Goal: Task Accomplishment & Management: Manage account settings

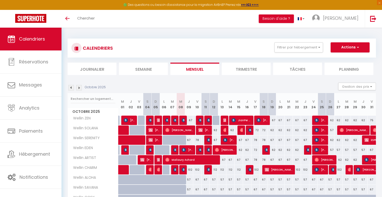
scroll to position [24, 0]
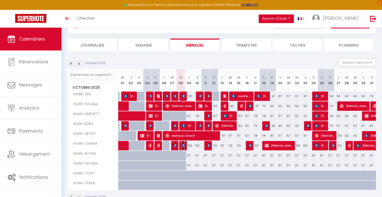
click at [184, 144] on img at bounding box center [184, 145] width 4 height 4
select select "OK"
select select "KO"
select select "0"
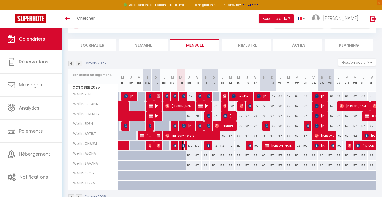
select select "1"
select select
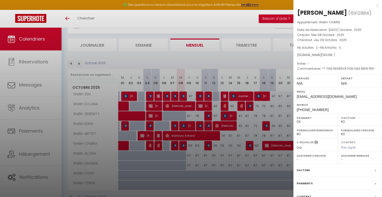
click at [184, 144] on div at bounding box center [191, 98] width 382 height 197
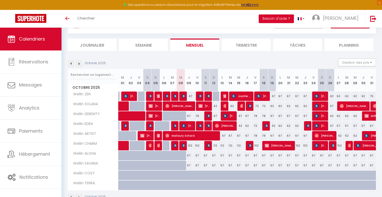
click at [190, 144] on div "102" at bounding box center [189, 145] width 8 height 9
type input "102"
type input "Jeu 09 Octobre 2025"
type input "Ven 10 Octobre 2025"
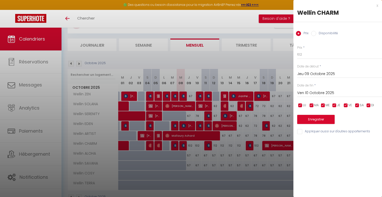
click at [190, 144] on div at bounding box center [191, 98] width 382 height 197
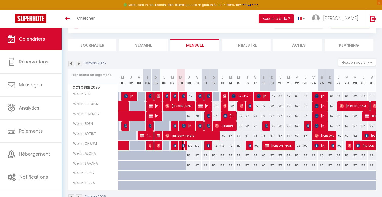
click at [184, 144] on img at bounding box center [184, 145] width 4 height 4
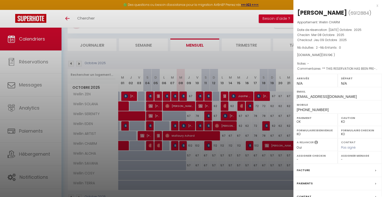
click at [184, 144] on div at bounding box center [191, 98] width 382 height 197
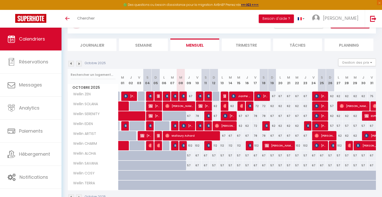
click at [190, 147] on div "102" at bounding box center [189, 145] width 8 height 9
type input "102"
type input "Jeu 09 Octobre 2025"
type input "Ven 10 Octobre 2025"
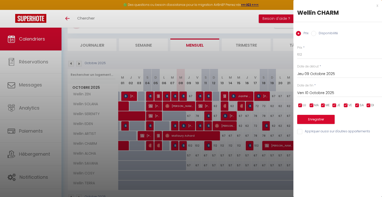
click at [195, 132] on div at bounding box center [191, 98] width 382 height 197
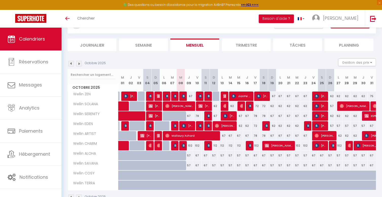
click at [191, 146] on div "102" at bounding box center [189, 145] width 8 height 9
type input "102"
select select "1"
type input "Jeu 09 Octobre 2025"
type input "Ven 10 Octobre 2025"
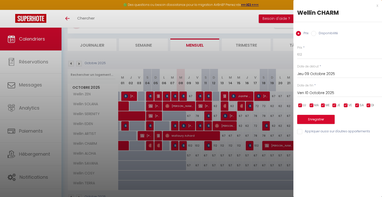
click at [323, 33] on label "Disponibilité" at bounding box center [328, 34] width 22 height 6
click at [317, 33] on input "Disponibilité" at bounding box center [314, 33] width 5 height 5
radio input "true"
radio input "false"
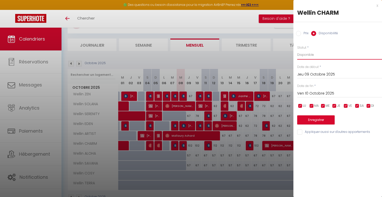
click at [317, 52] on select "Disponible Indisponible" at bounding box center [340, 55] width 85 height 10
select select "0"
click at [298, 50] on select "Disponible Indisponible" at bounding box center [340, 55] width 85 height 10
click at [313, 120] on button "Enregistrer" at bounding box center [317, 119] width 38 height 9
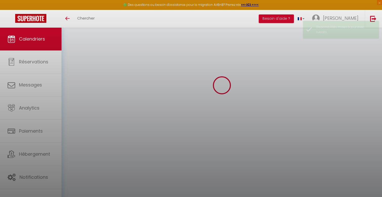
select select "KO"
select select "0"
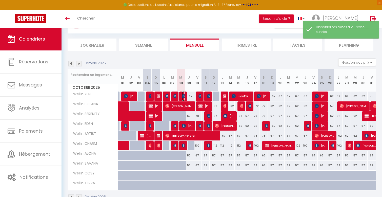
click at [183, 97] on img at bounding box center [184, 96] width 4 height 4
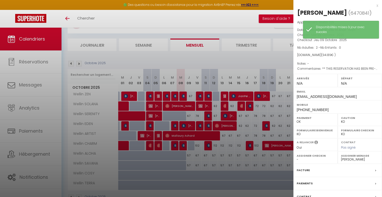
click at [183, 97] on div at bounding box center [191, 98] width 382 height 197
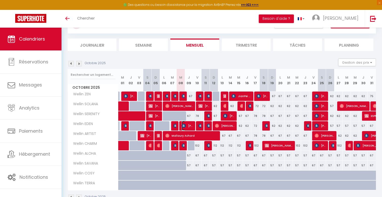
click at [190, 126] on span "[PERSON_NAME]" at bounding box center [187, 126] width 11 height 10
select select "42801"
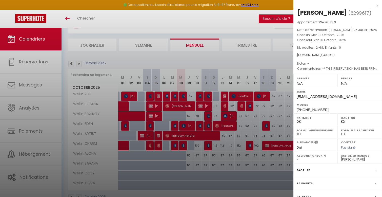
click at [190, 126] on div at bounding box center [191, 98] width 382 height 197
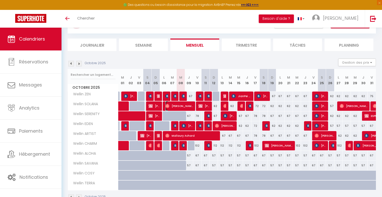
click at [191, 107] on span "[PERSON_NAME]" at bounding box center [180, 106] width 28 height 10
select select "OK"
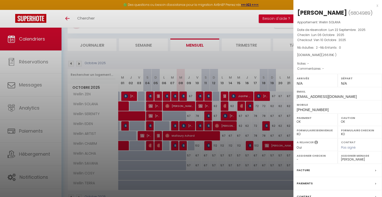
click at [191, 107] on div at bounding box center [191, 98] width 382 height 197
